Goal: Check status: Check status

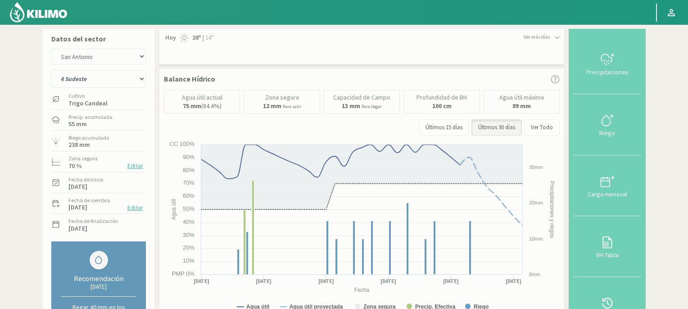
select select "1: Object"
click at [55, 13] on img at bounding box center [38, 12] width 59 height 22
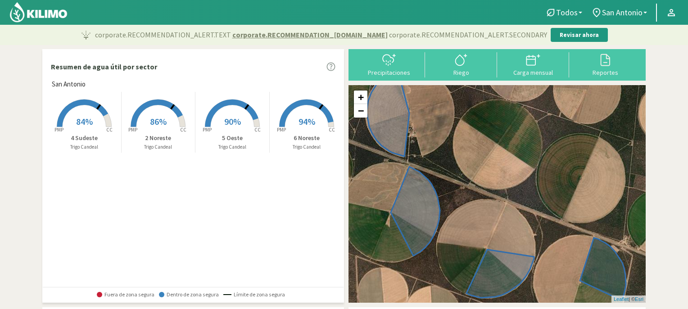
click at [88, 105] on icon at bounding box center [84, 112] width 54 height 27
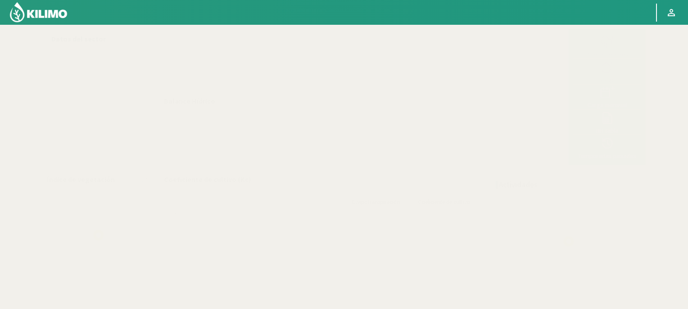
select select "1: Object"
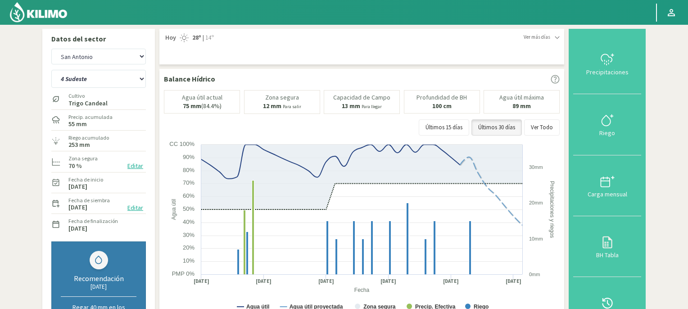
scroll to position [270, 0]
